Goal: Use online tool/utility

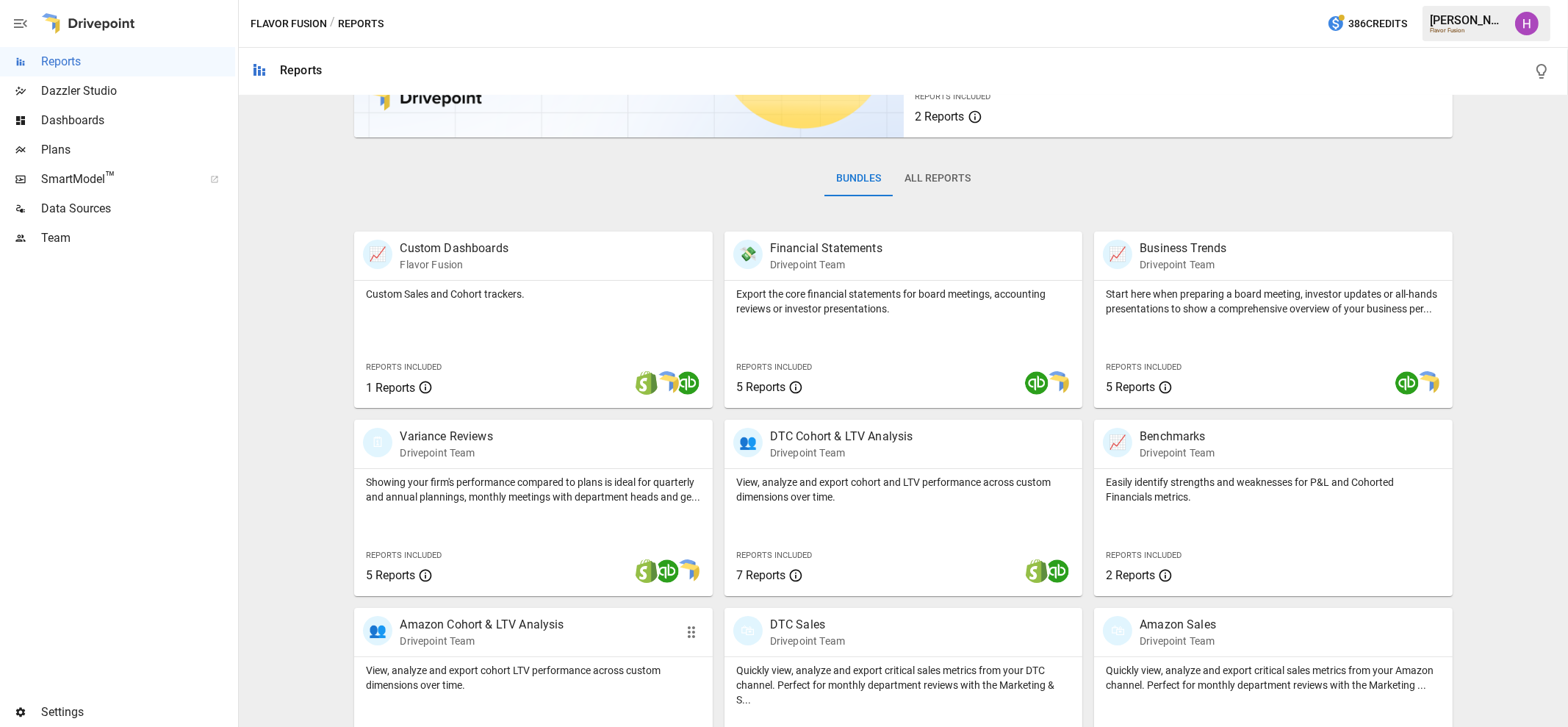
scroll to position [136, 0]
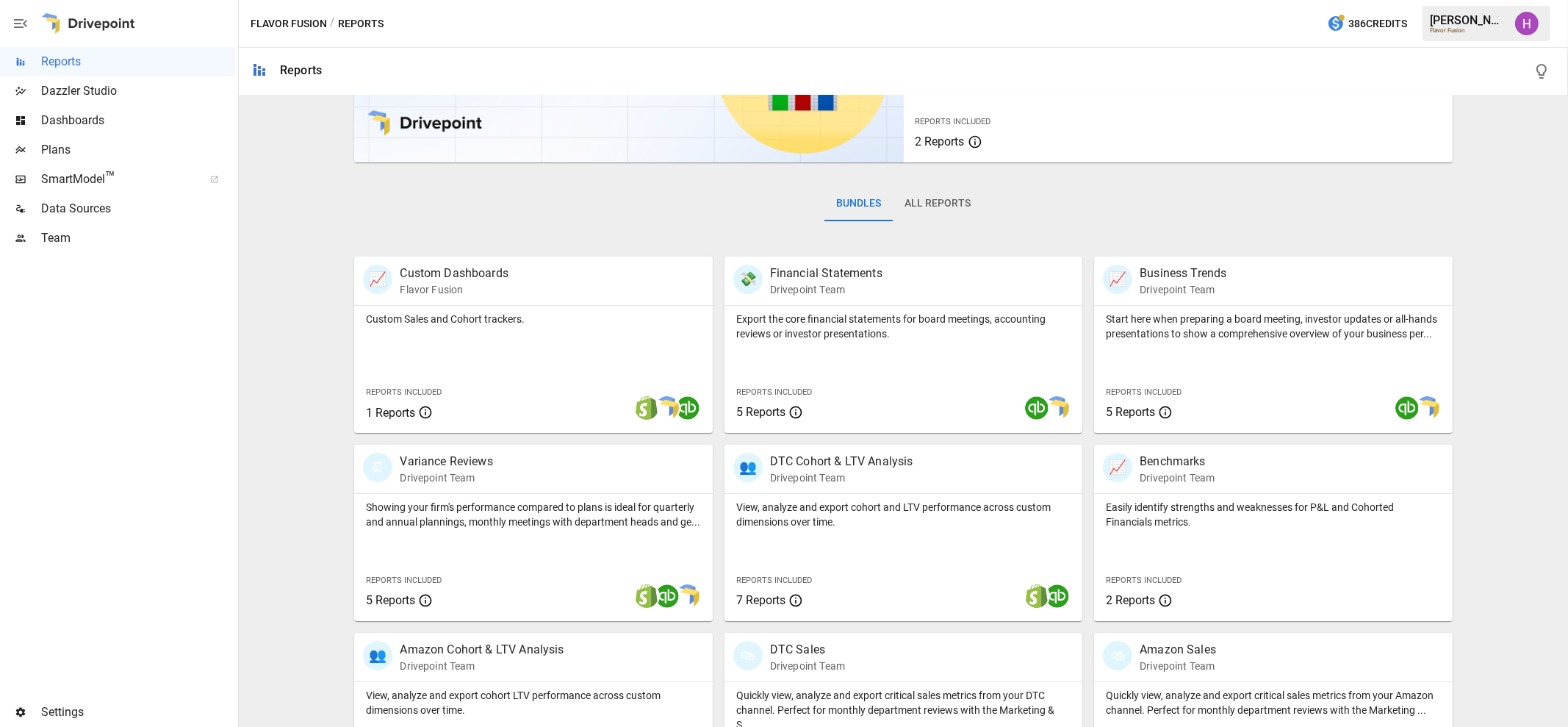
click at [67, 153] on span "Plans" at bounding box center [138, 150] width 194 height 18
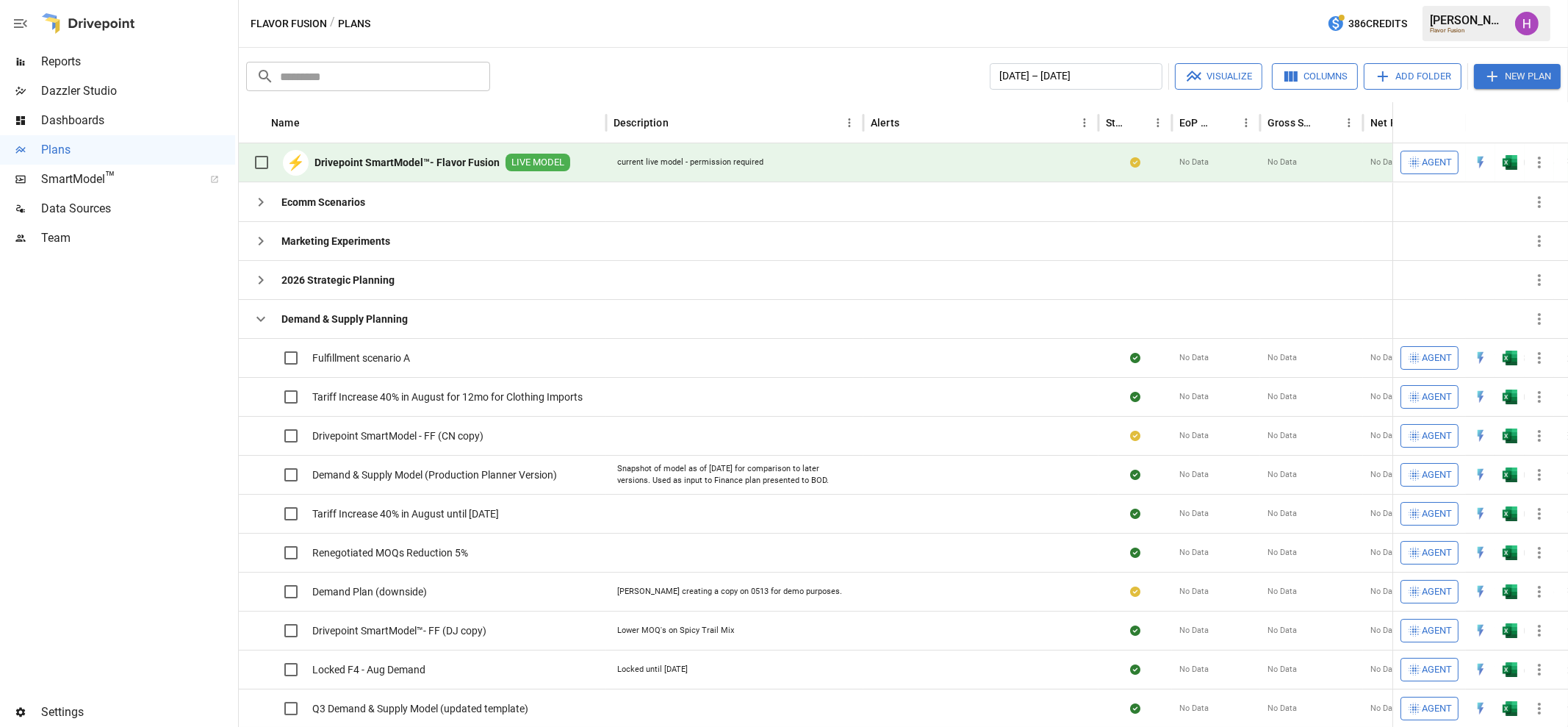
click at [370, 164] on b "Drivepoint SmartModel™- Flavor Fusion" at bounding box center [407, 162] width 185 height 15
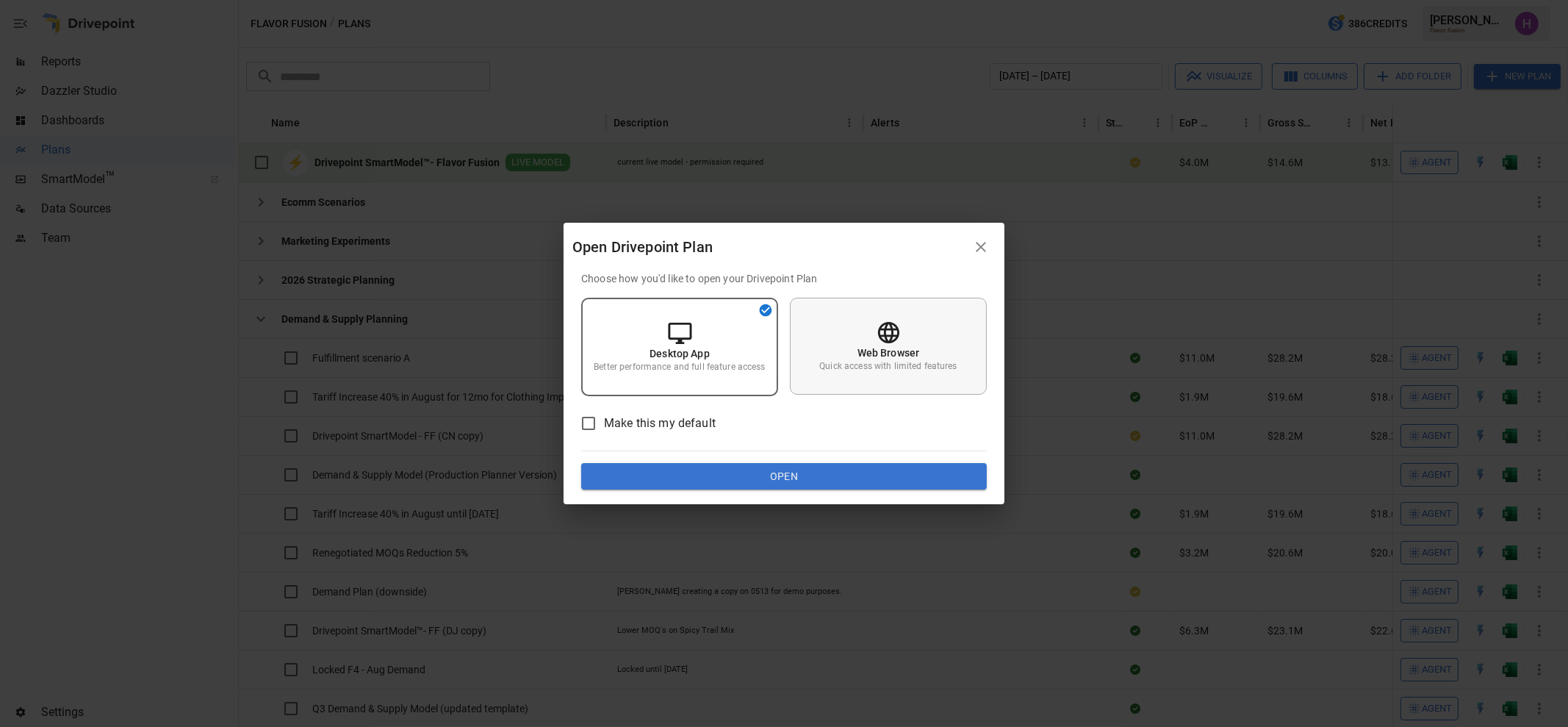
click at [878, 366] on p "Quick access with limited features" at bounding box center [888, 366] width 138 height 13
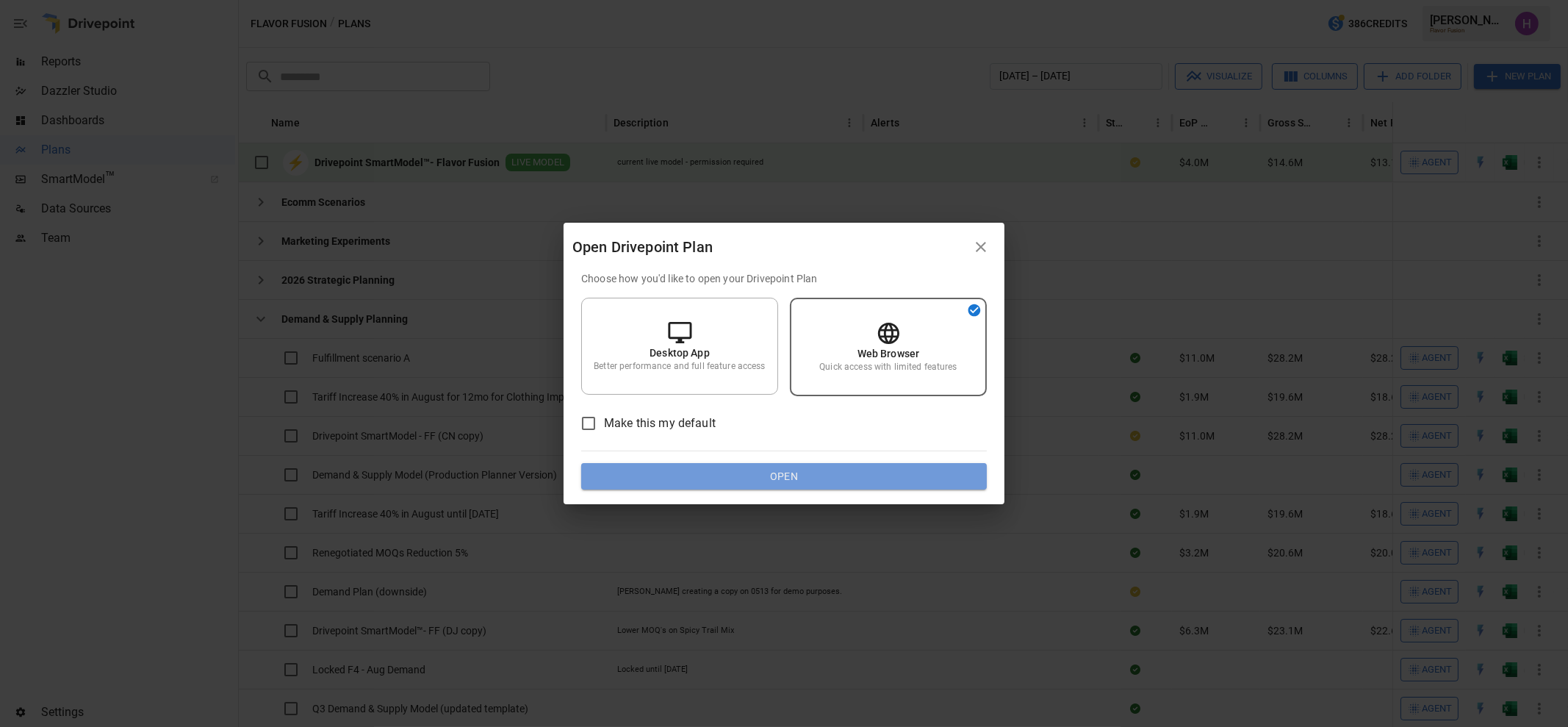
click at [816, 477] on button "Open" at bounding box center [784, 476] width 406 height 26
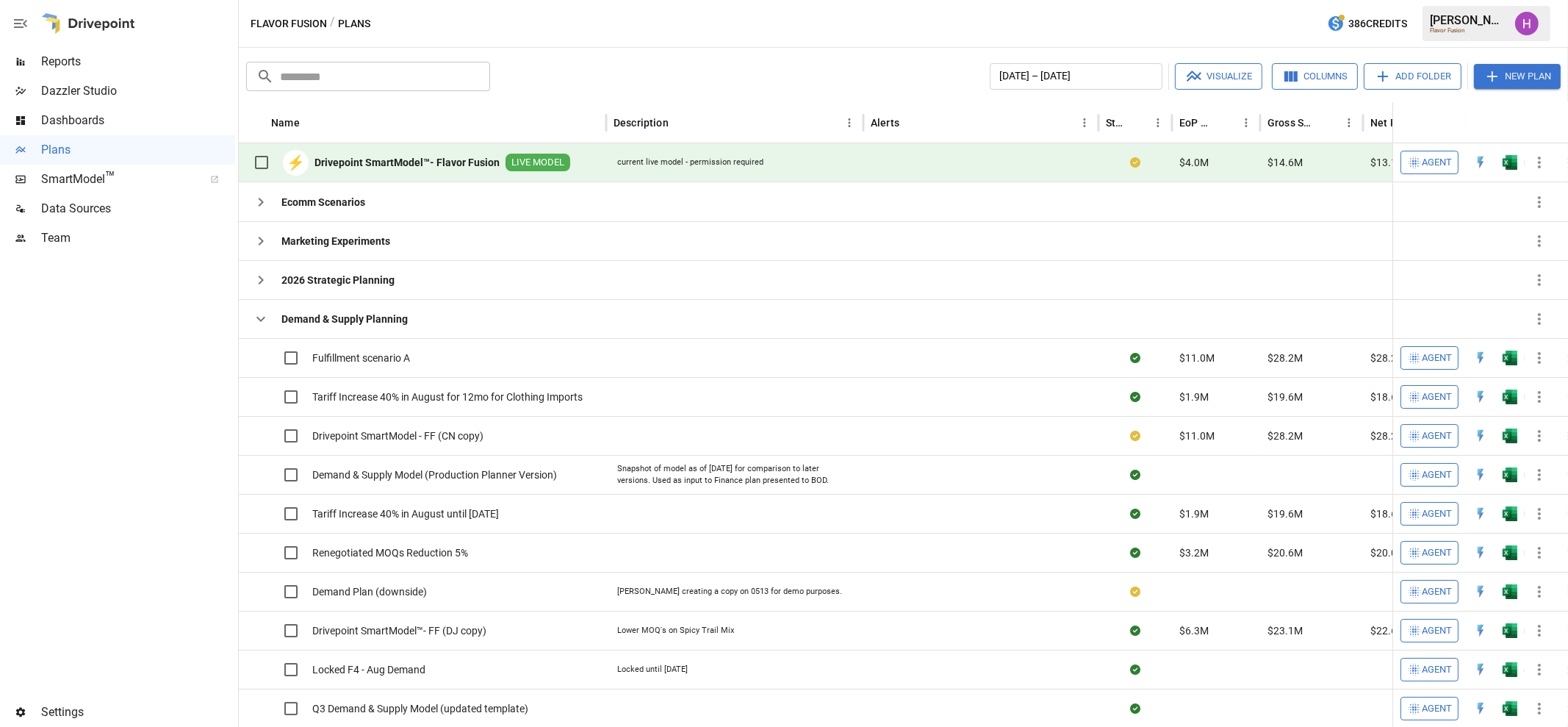
click at [50, 63] on span "Reports" at bounding box center [138, 62] width 194 height 18
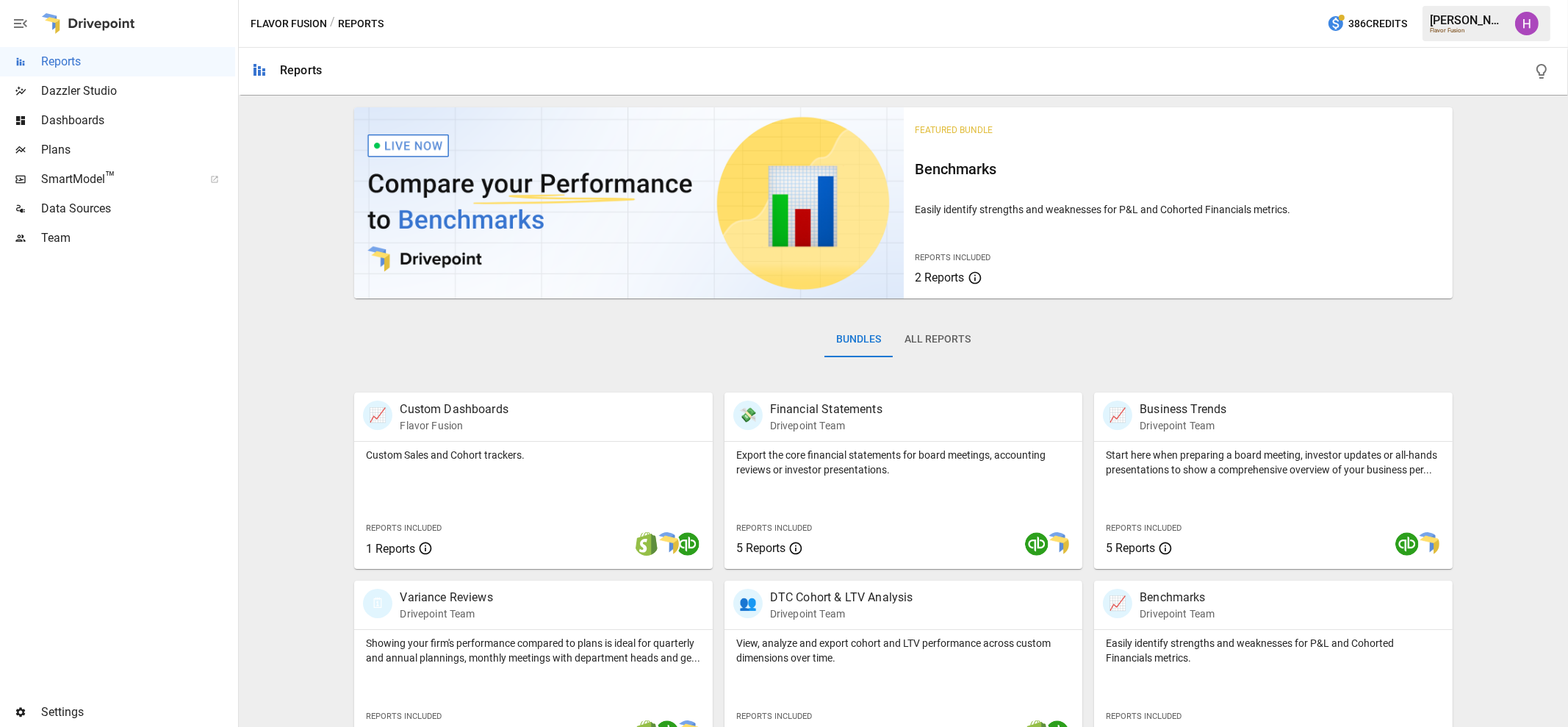
click at [475, 31] on div "Flavor Fusion / Reports 386 Credits [PERSON_NAME] Flavor Fusion" at bounding box center [904, 23] width 1330 height 47
